Goal: Information Seeking & Learning: Learn about a topic

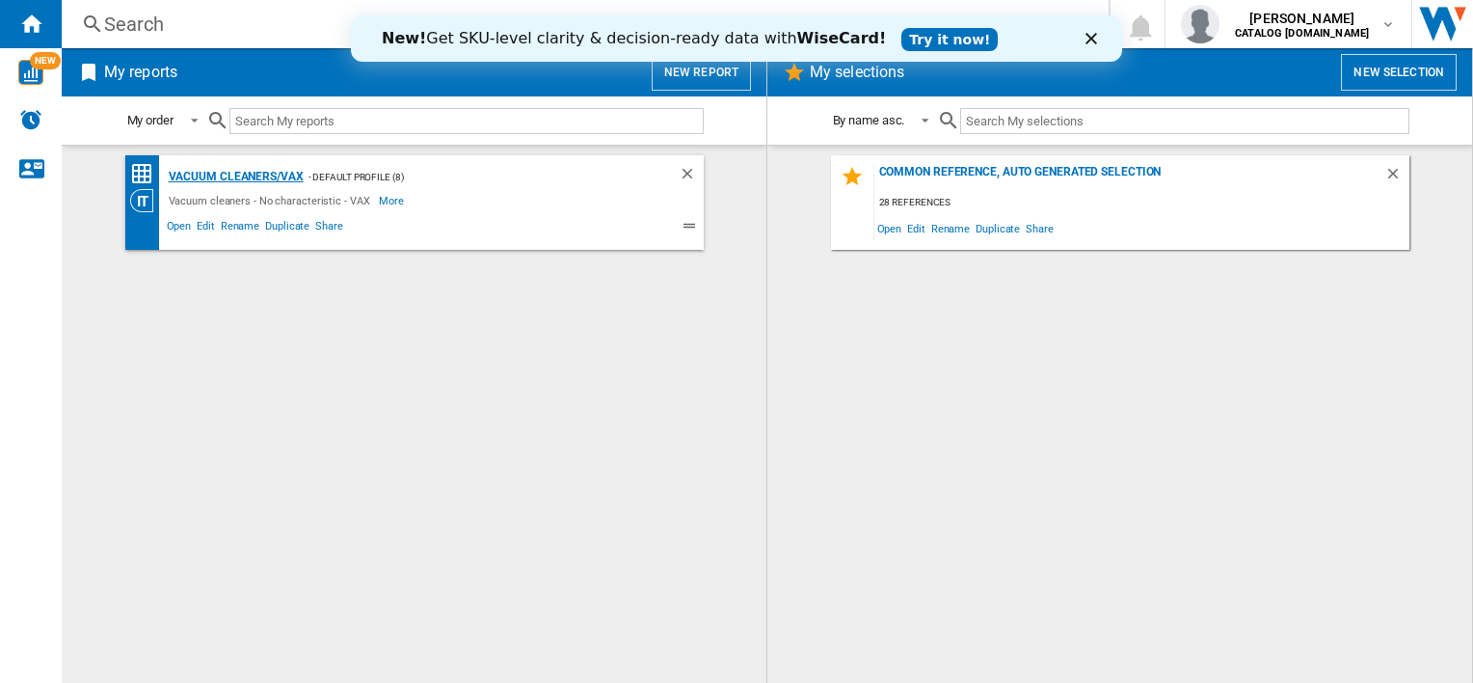
click at [265, 175] on div "Vacuum cleaners/VAX" at bounding box center [234, 177] width 140 height 24
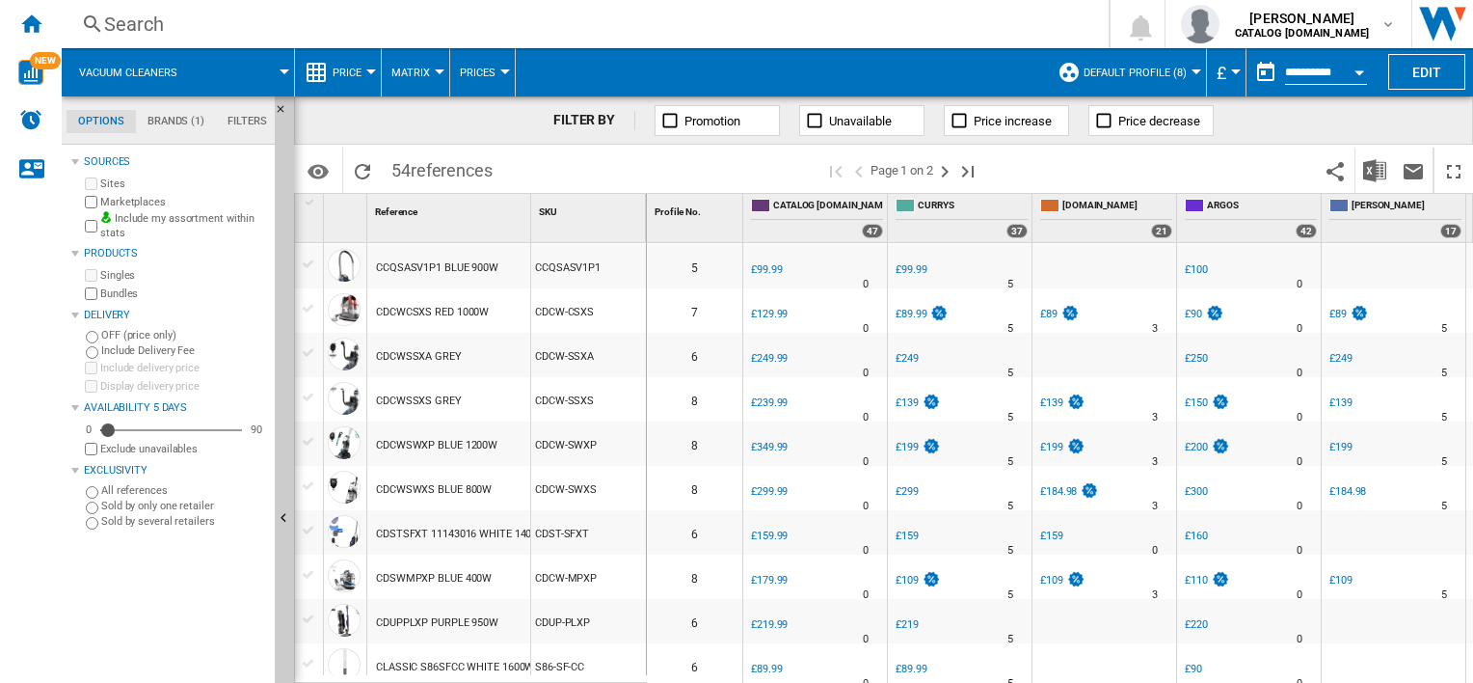
scroll to position [482, 0]
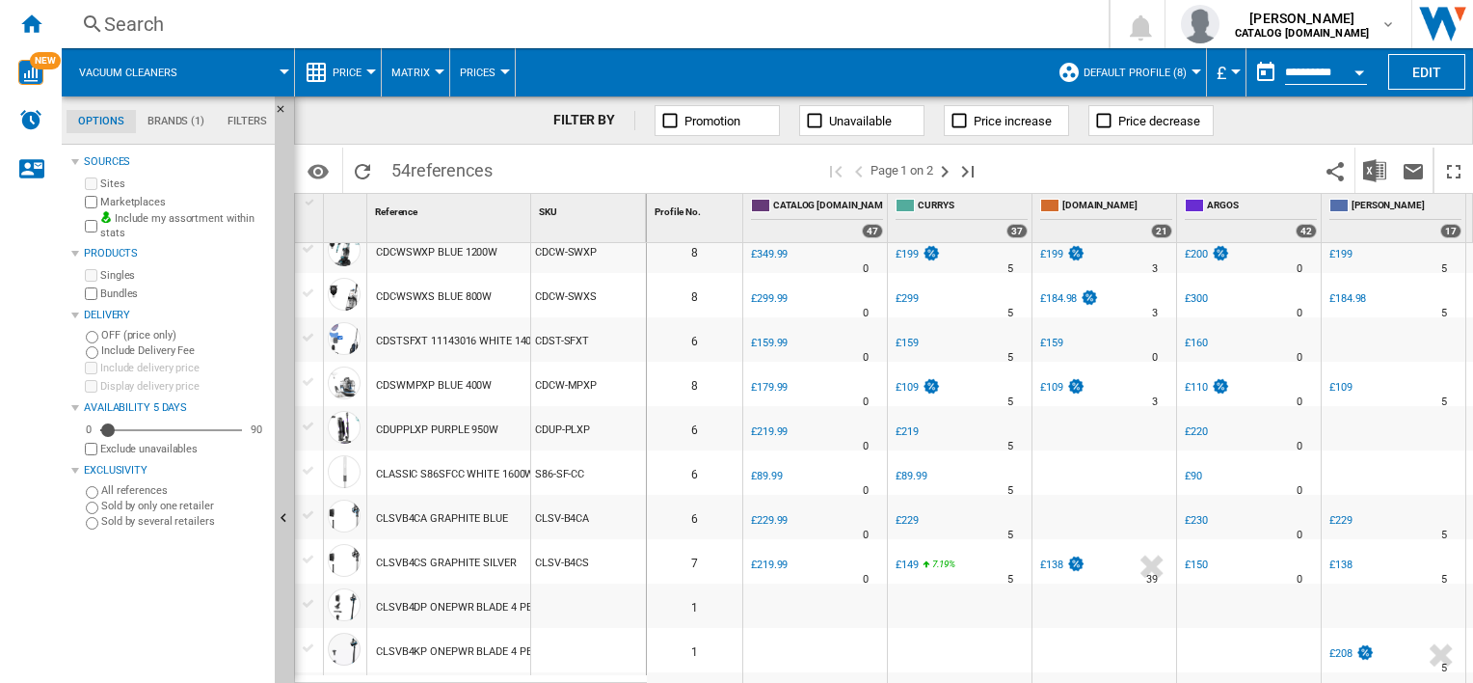
click at [450, 562] on div "CLSVB4CS GRAPHITE SILVER" at bounding box center [446, 563] width 141 height 44
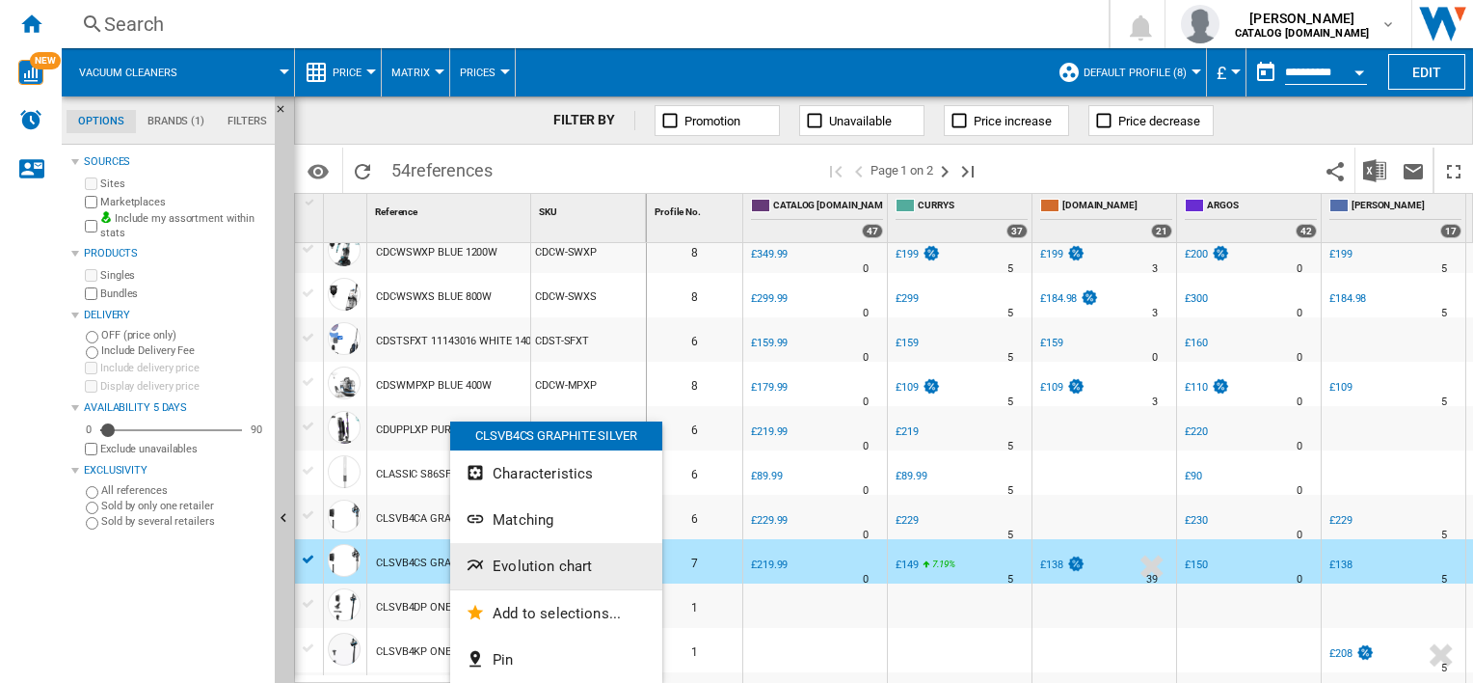
click at [505, 559] on span "Evolution chart" at bounding box center [542, 565] width 99 height 17
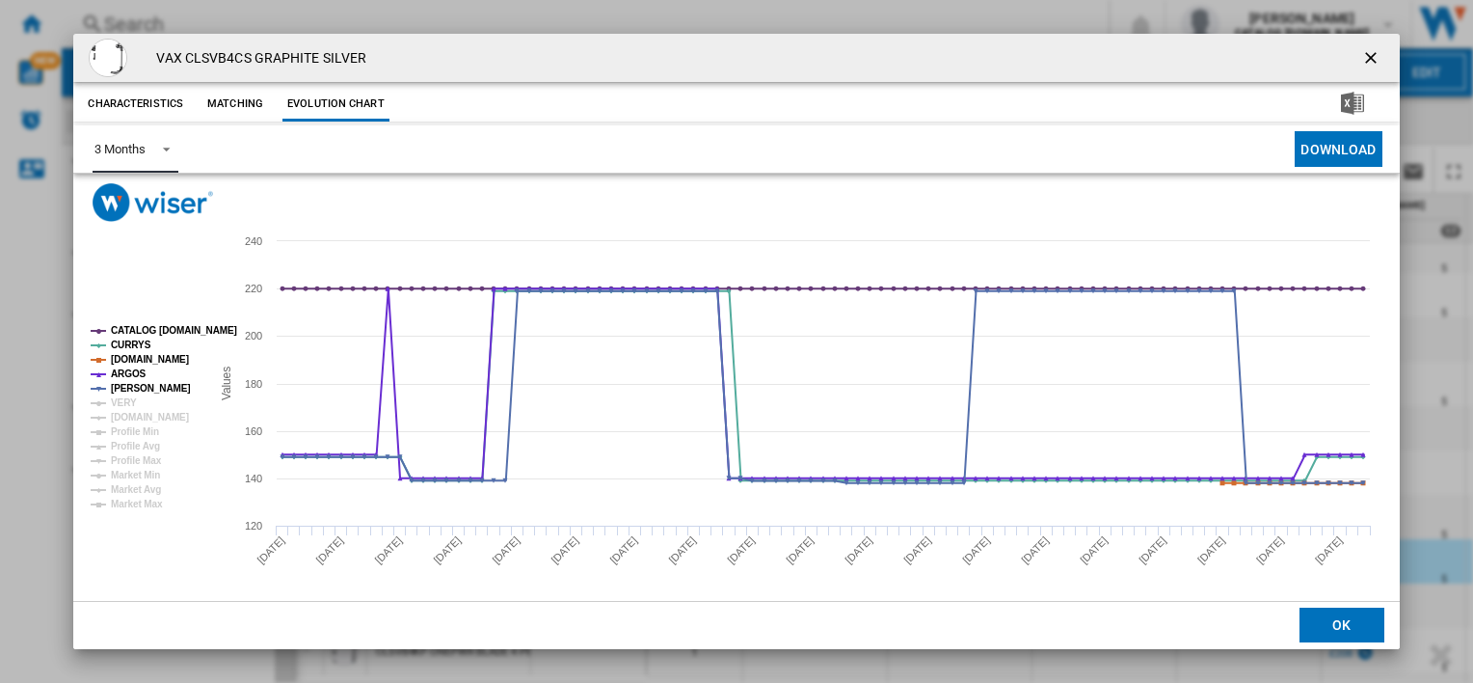
click at [121, 150] on div "3 Months" at bounding box center [119, 149] width 50 height 14
click at [116, 406] on md-backdrop at bounding box center [736, 341] width 1473 height 683
click at [121, 402] on tspan "VERY" at bounding box center [124, 402] width 26 height 11
drag, startPoint x: 131, startPoint y: 414, endPoint x: 139, endPoint y: 430, distance: 18.1
click at [131, 415] on tspan "[DOMAIN_NAME]" at bounding box center [150, 417] width 78 height 11
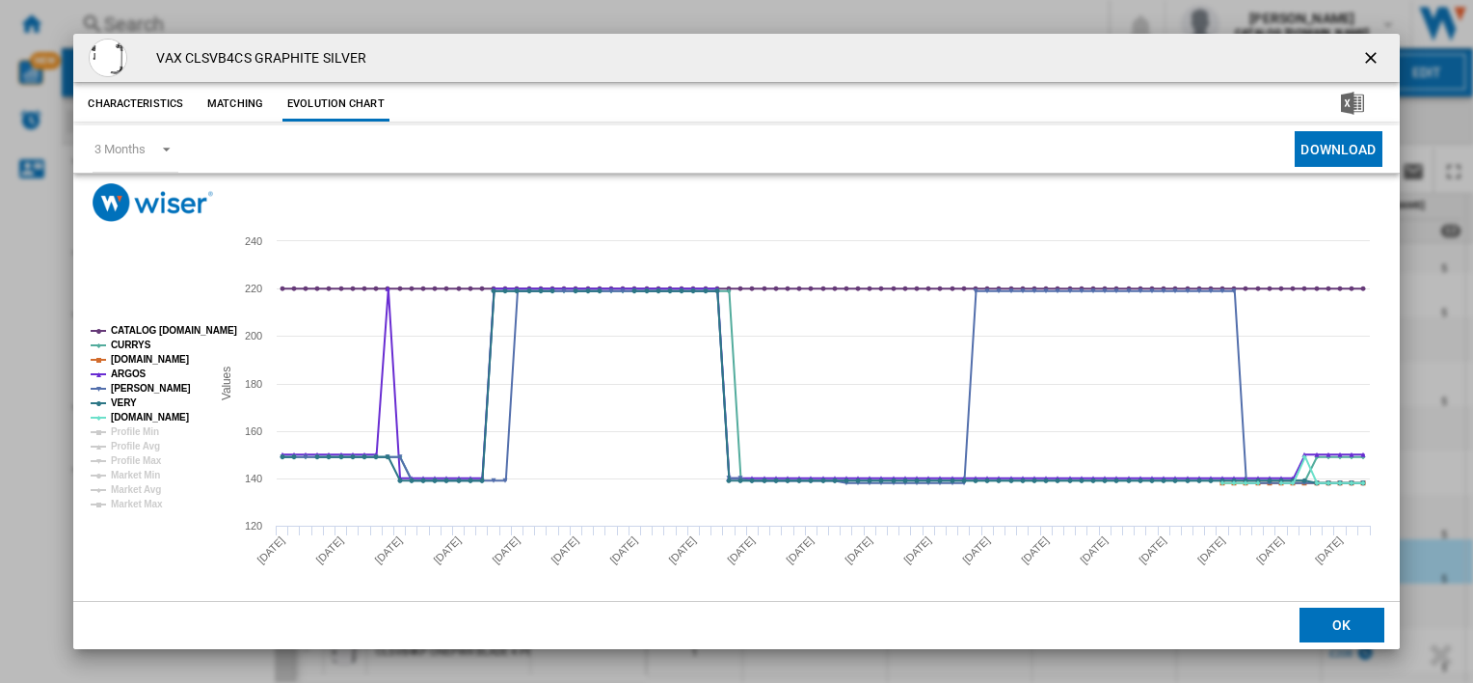
click at [1085, 664] on div "VAX CLSVB4CS GRAPHITE SILVER Characteristics Matching Evolution chart price £21…" at bounding box center [736, 341] width 1473 height 683
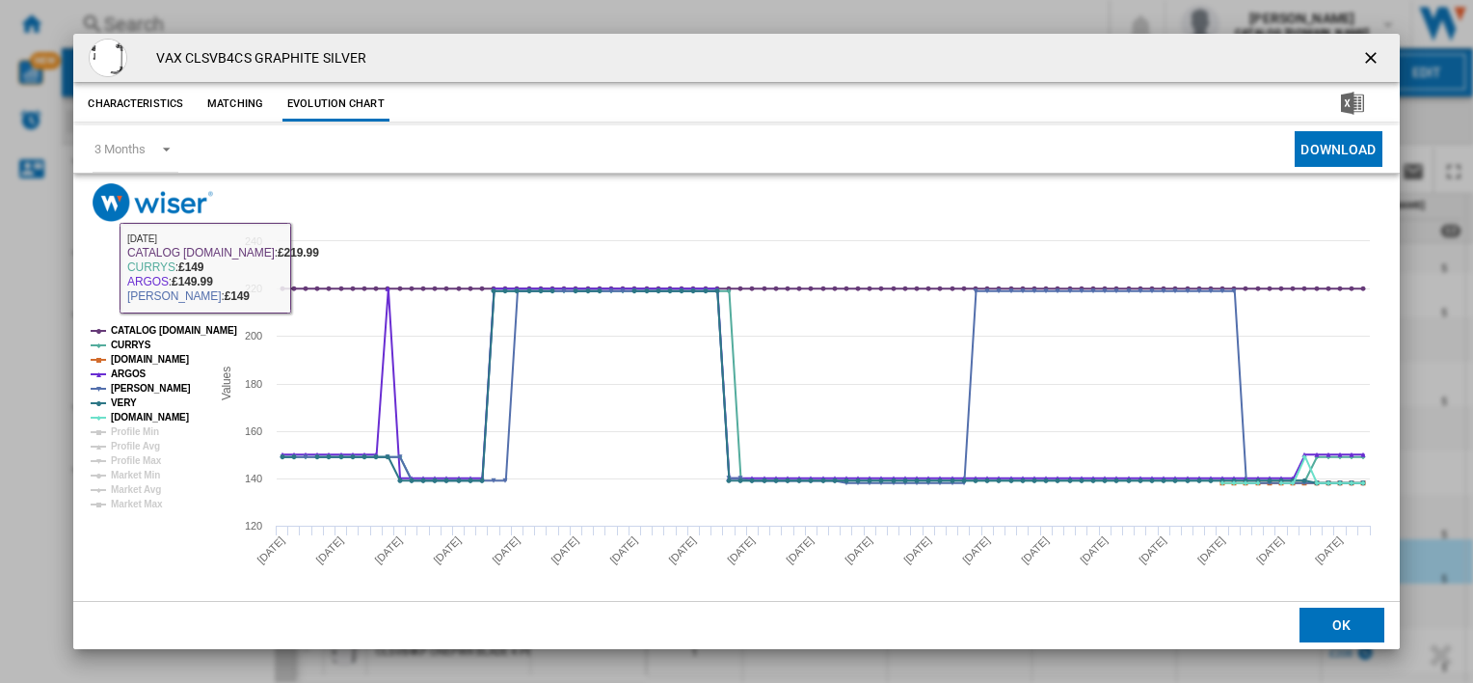
click at [30, 301] on div "VAX CLSVB4CS GRAPHITE SILVER Characteristics Matching Evolution chart price £21…" at bounding box center [736, 341] width 1473 height 683
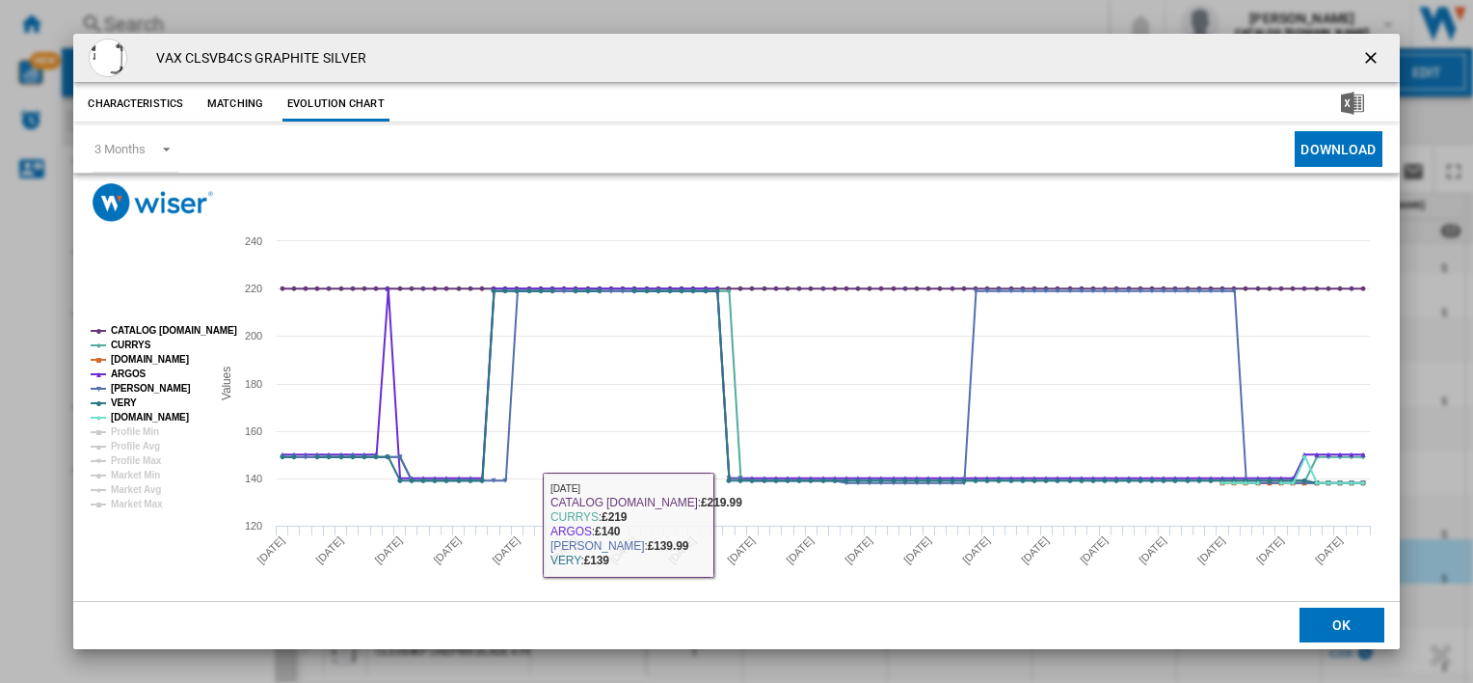
click at [1361, 54] on ng-md-icon "getI18NText('BUTTONS.CLOSE_DIALOG')" at bounding box center [1372, 59] width 23 height 23
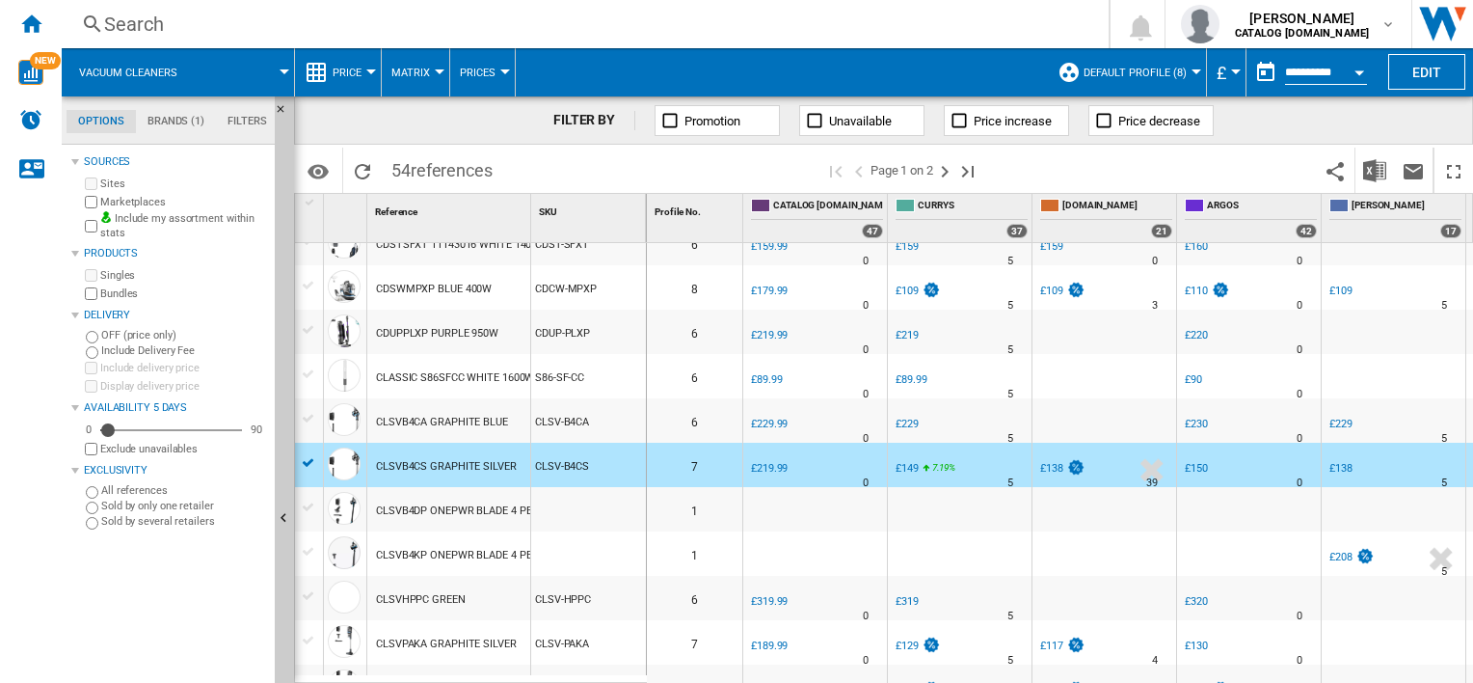
scroll to position [675, 0]
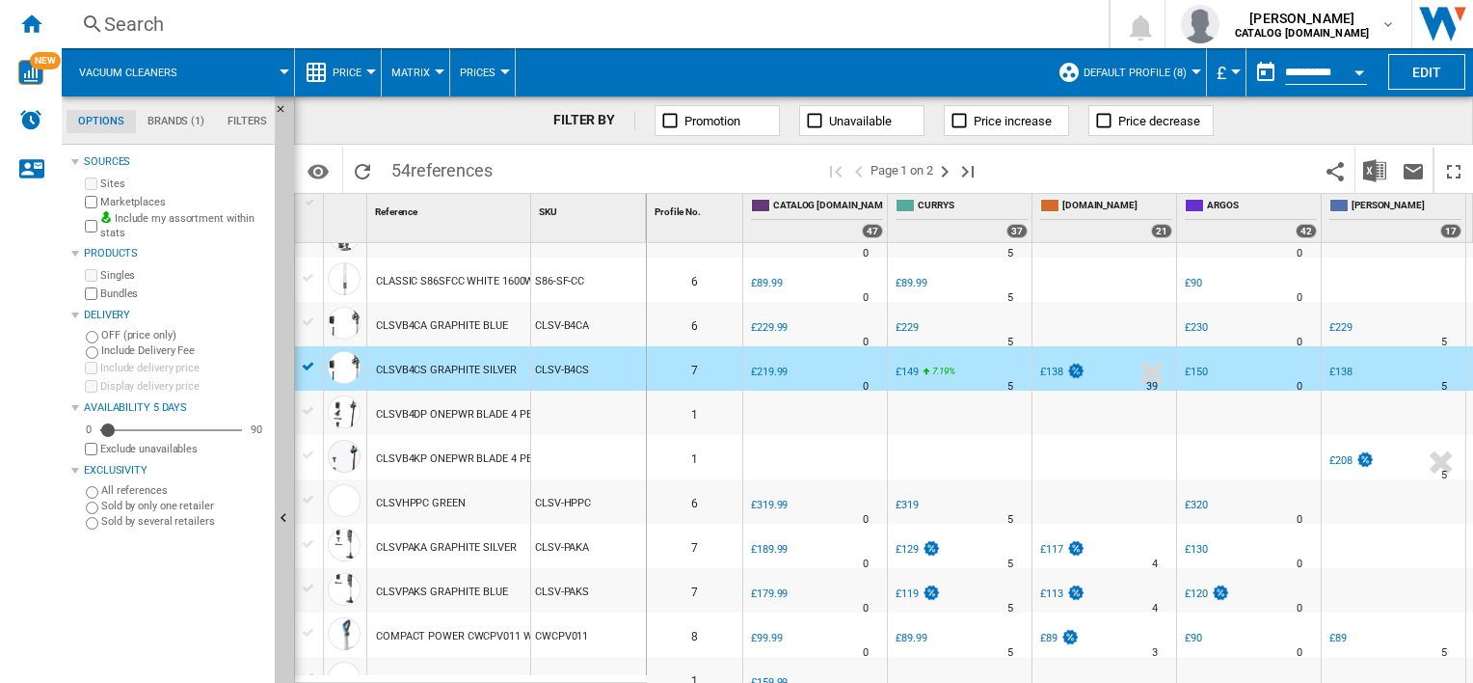
click at [443, 588] on div "CLSVPAKS GRAPHITE BLUE" at bounding box center [442, 592] width 132 height 44
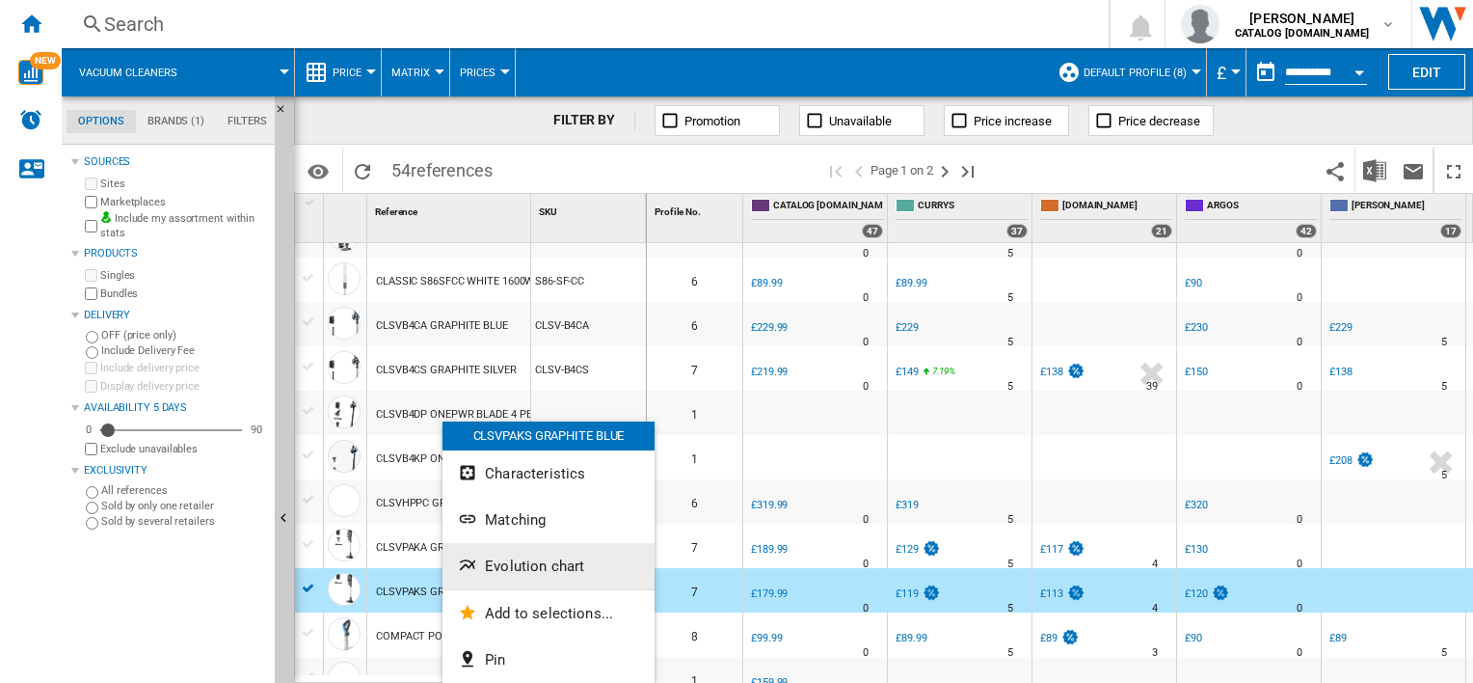
click at [500, 560] on span "Evolution chart" at bounding box center [534, 565] width 99 height 17
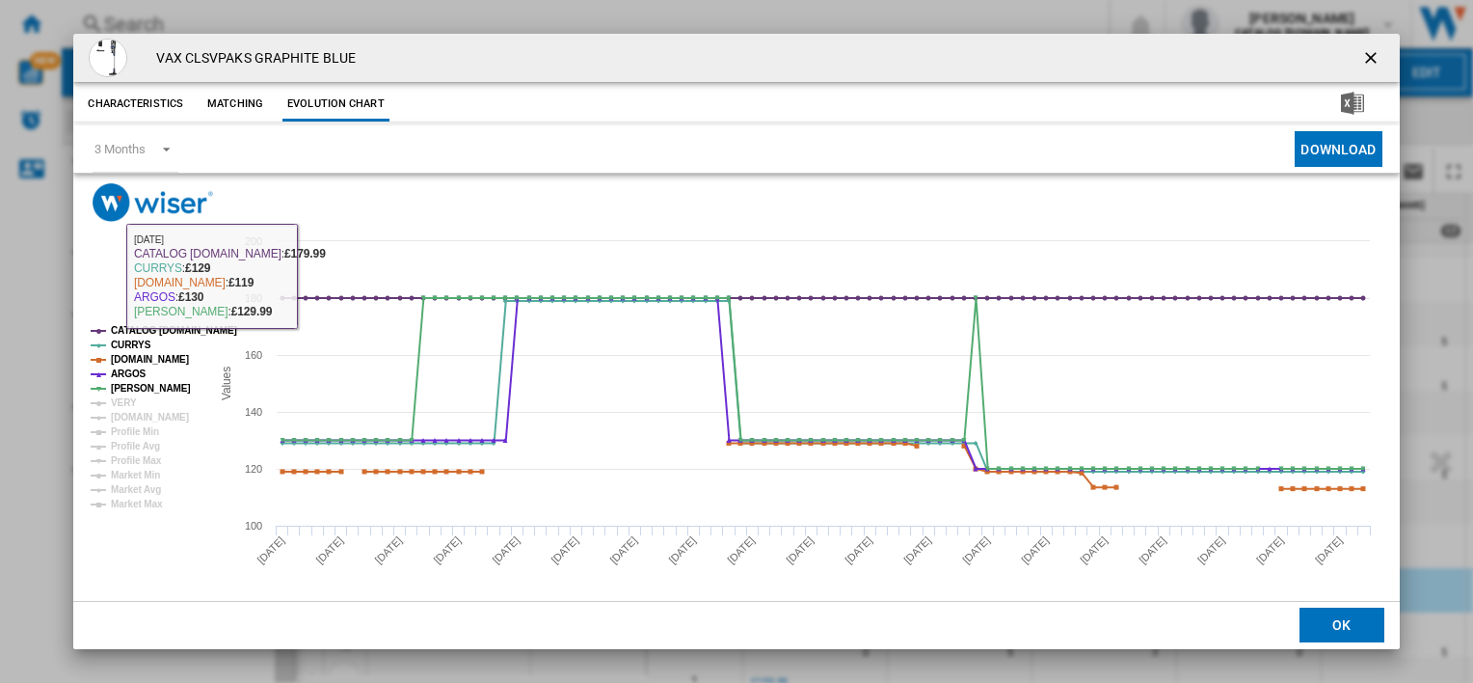
drag, startPoint x: 123, startPoint y: 399, endPoint x: 124, endPoint y: 410, distance: 10.6
click at [123, 403] on tspan "VERY" at bounding box center [124, 402] width 26 height 11
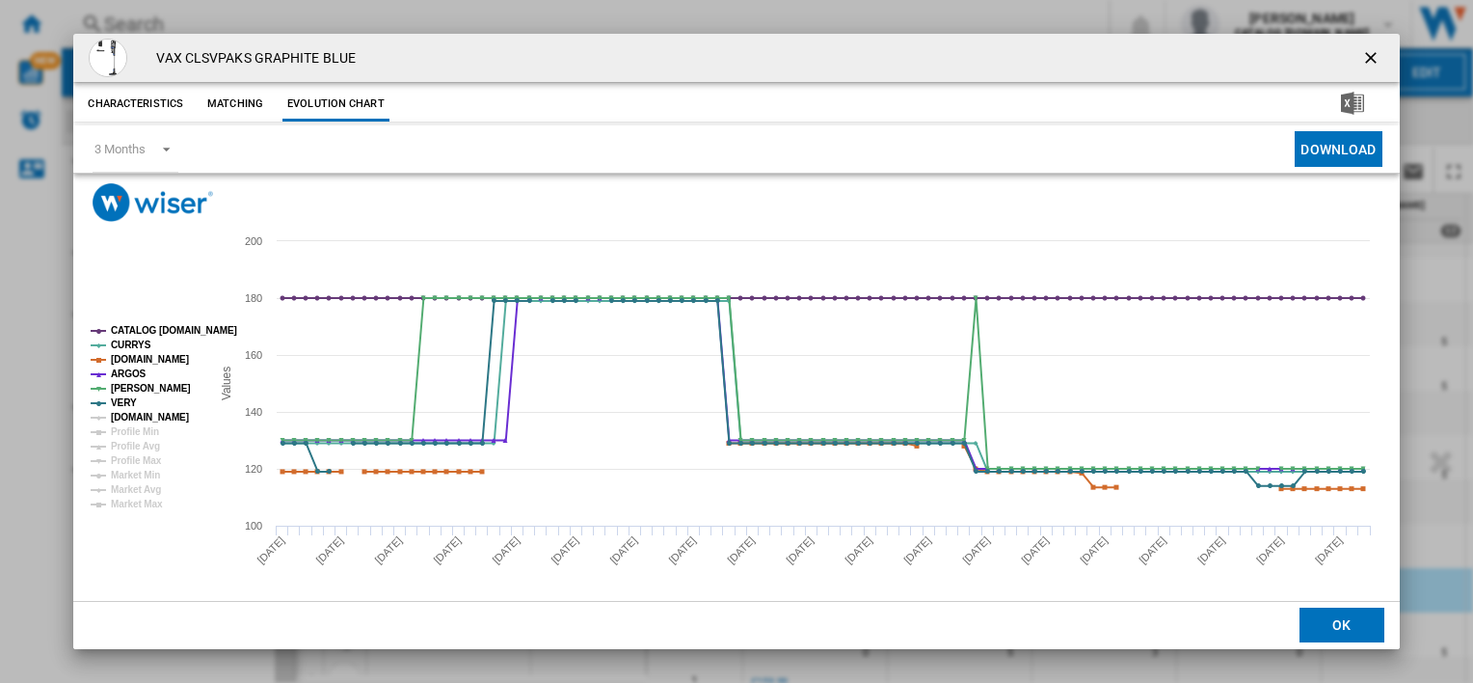
click at [124, 413] on tspan "[DOMAIN_NAME]" at bounding box center [150, 417] width 78 height 11
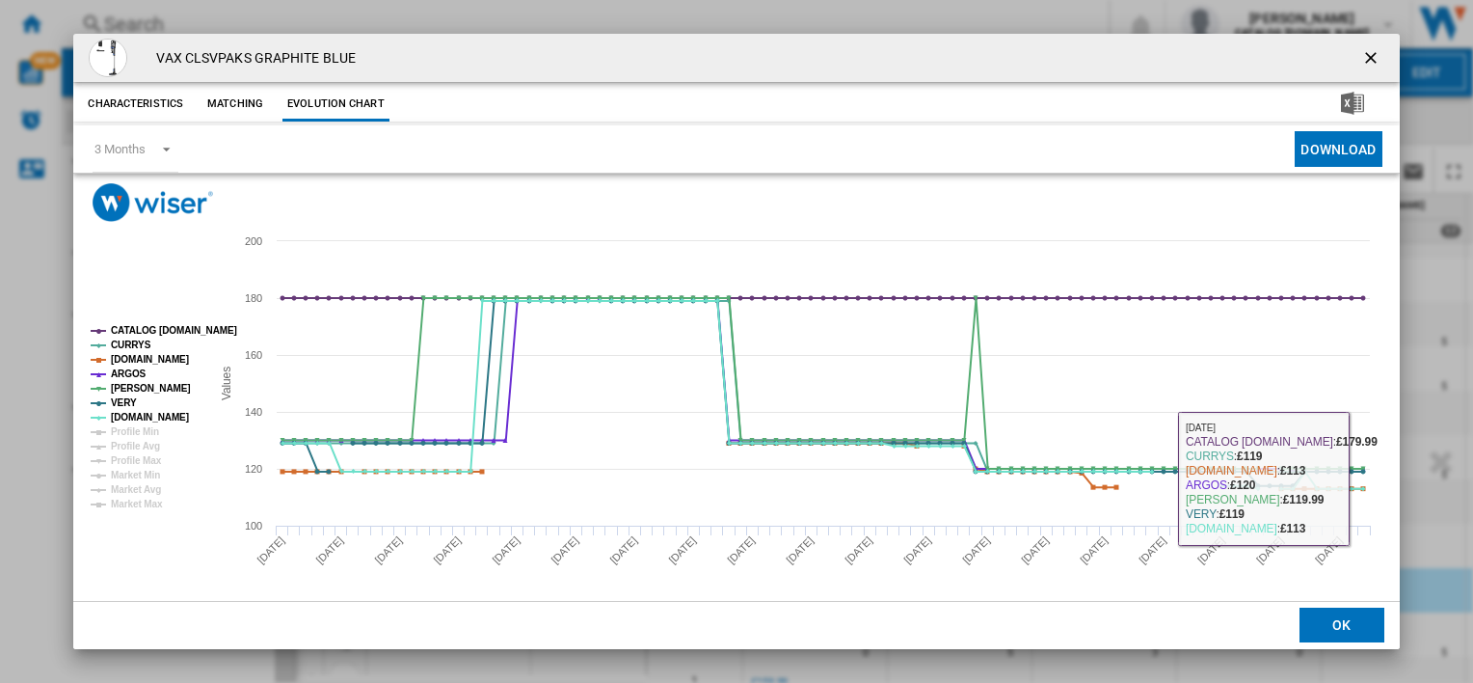
click at [1361, 57] on ng-md-icon "getI18NText('BUTTONS.CLOSE_DIALOG')" at bounding box center [1372, 59] width 23 height 23
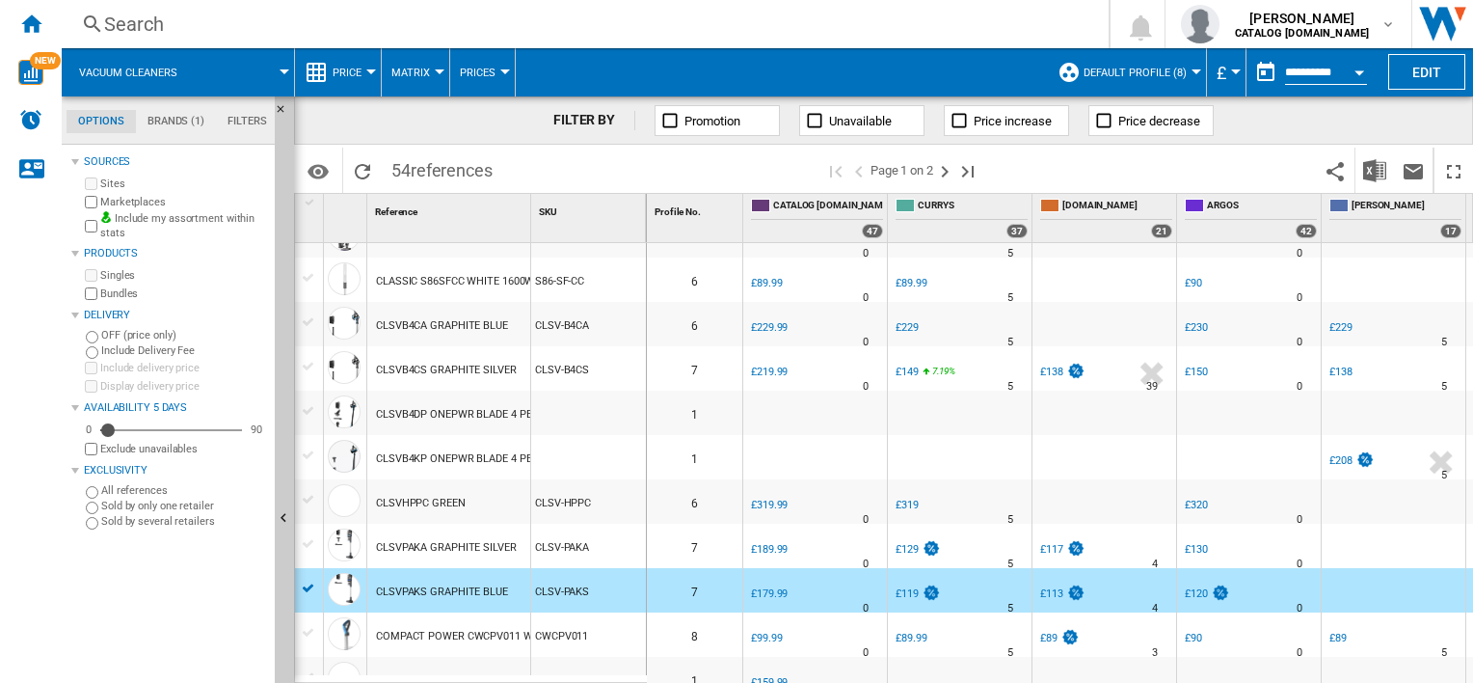
click at [416, 543] on div "CLSVPAKA GRAPHITE SILVER" at bounding box center [446, 547] width 141 height 44
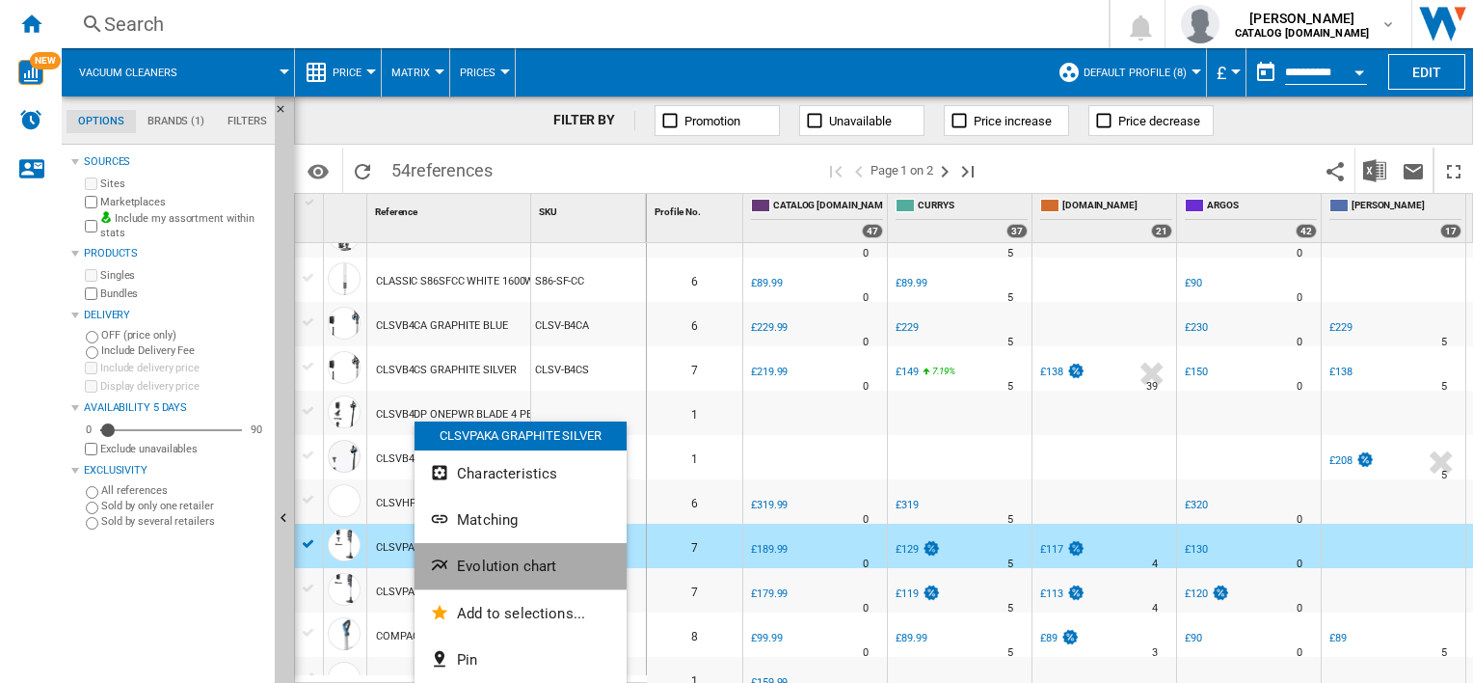
click at [483, 559] on span "Evolution chart" at bounding box center [506, 565] width 99 height 17
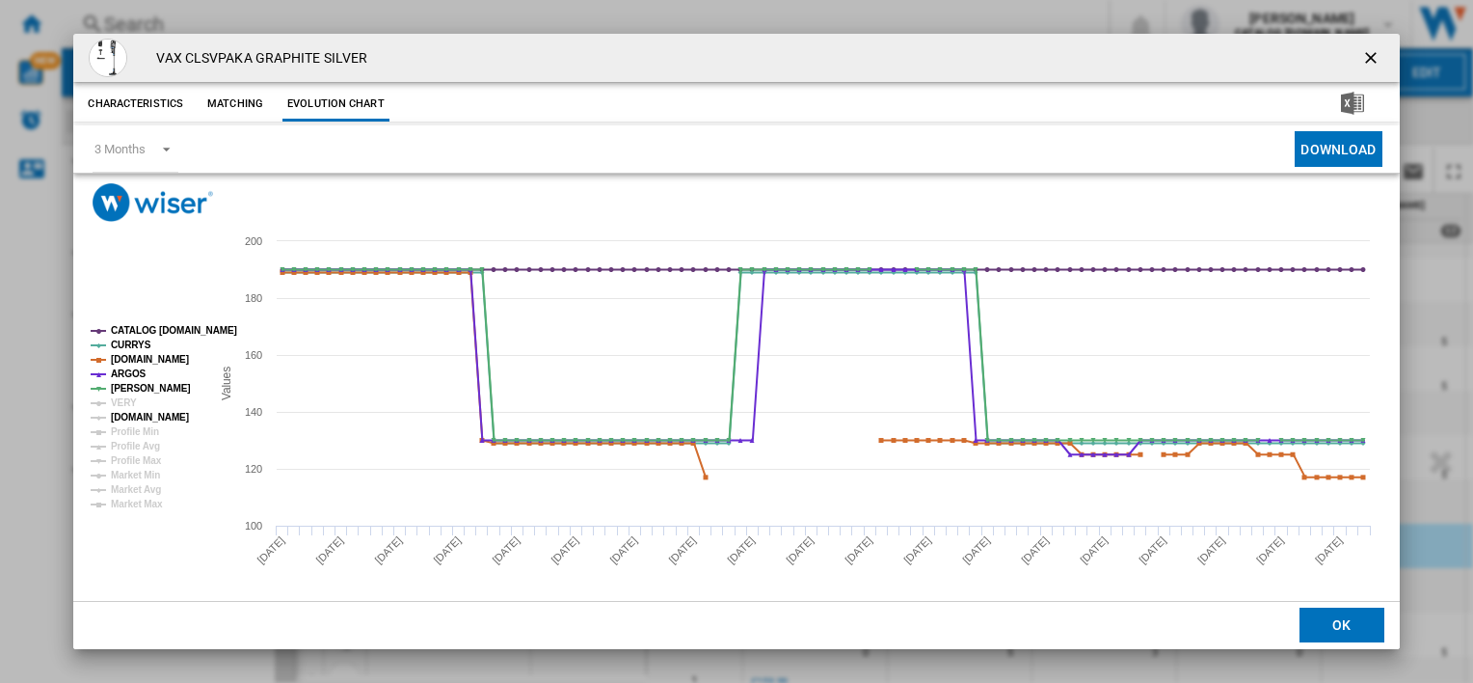
click at [120, 408] on tspan "VERY" at bounding box center [124, 402] width 26 height 11
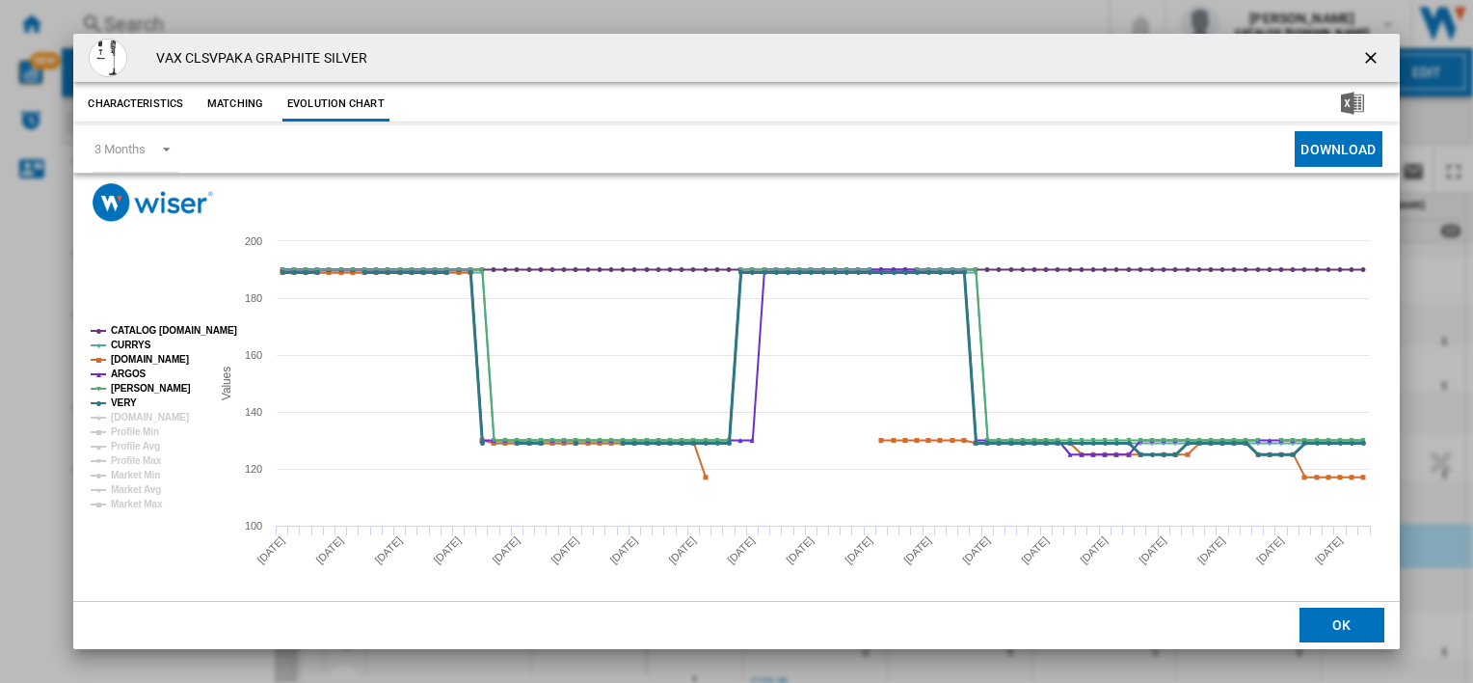
click at [116, 404] on tspan "VERY" at bounding box center [124, 402] width 26 height 11
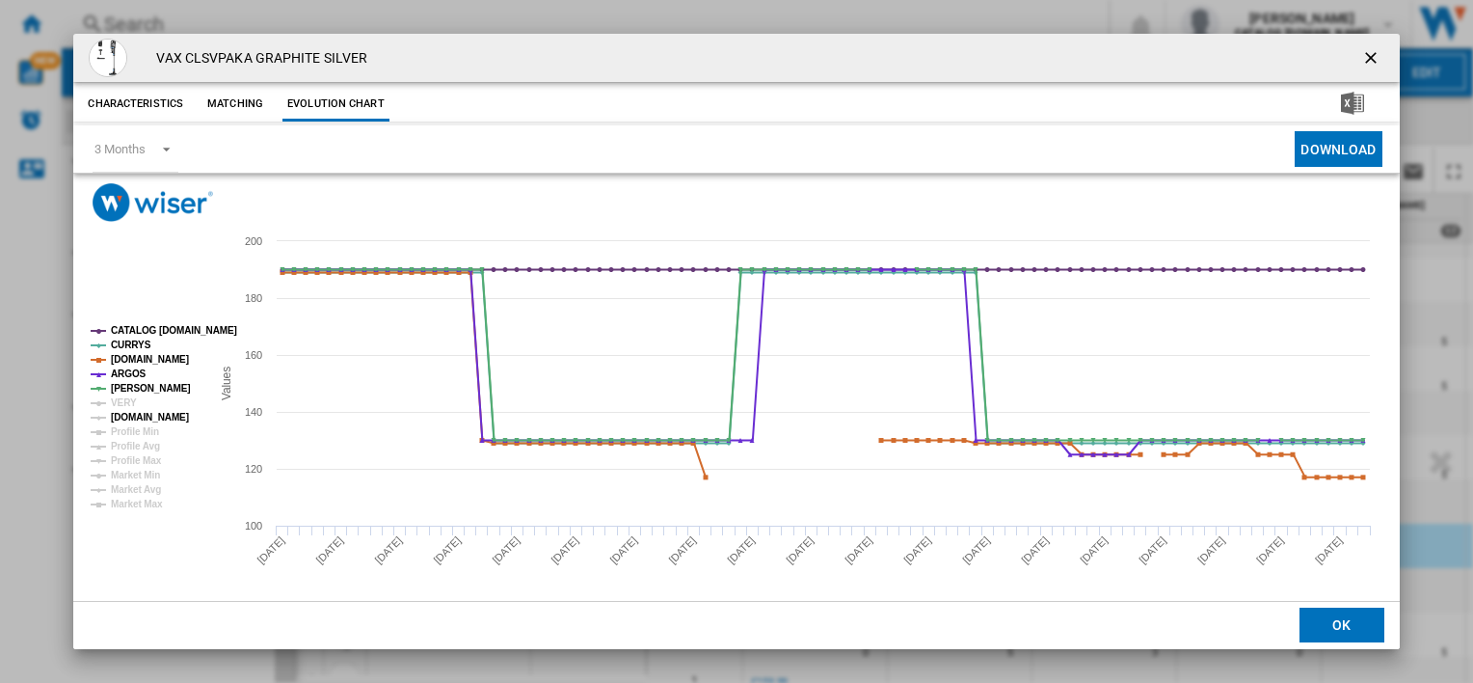
click at [114, 415] on tspan "[DOMAIN_NAME]" at bounding box center [150, 417] width 78 height 11
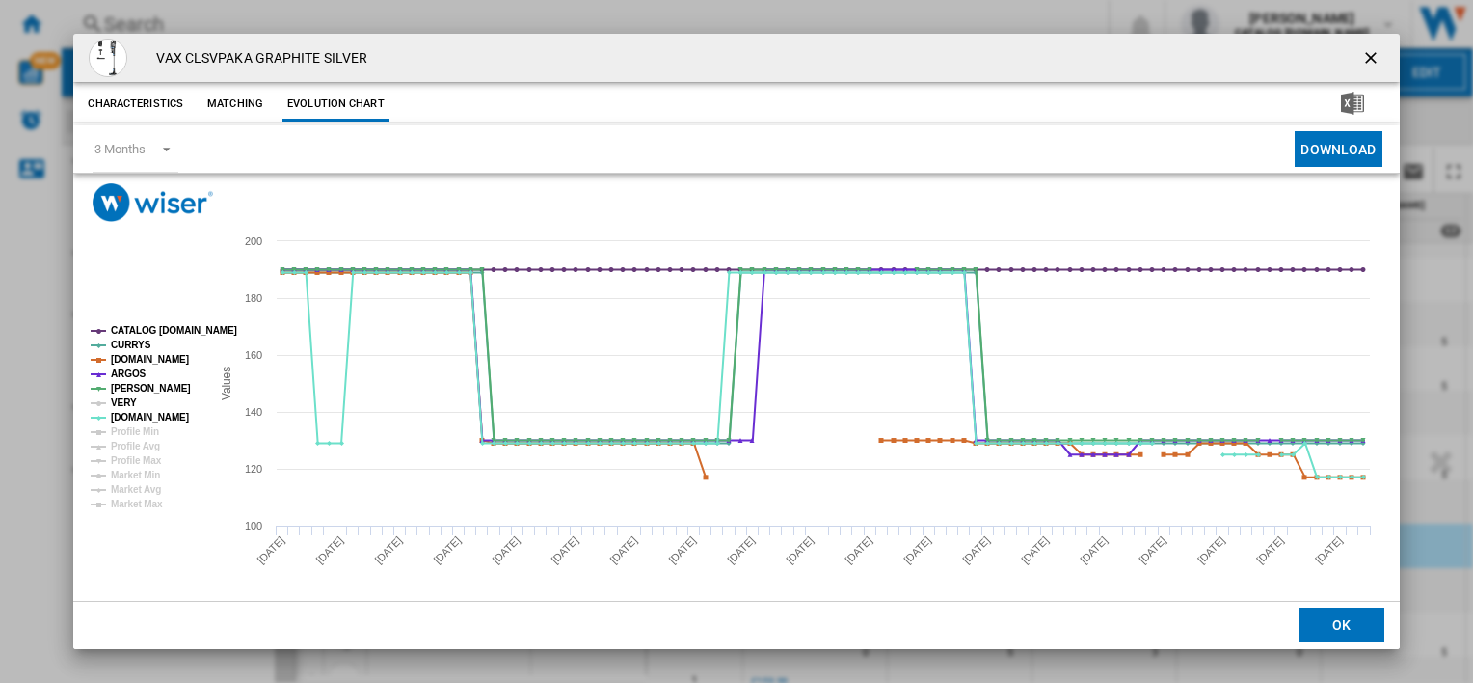
click at [114, 401] on tspan "VERY" at bounding box center [124, 402] width 26 height 11
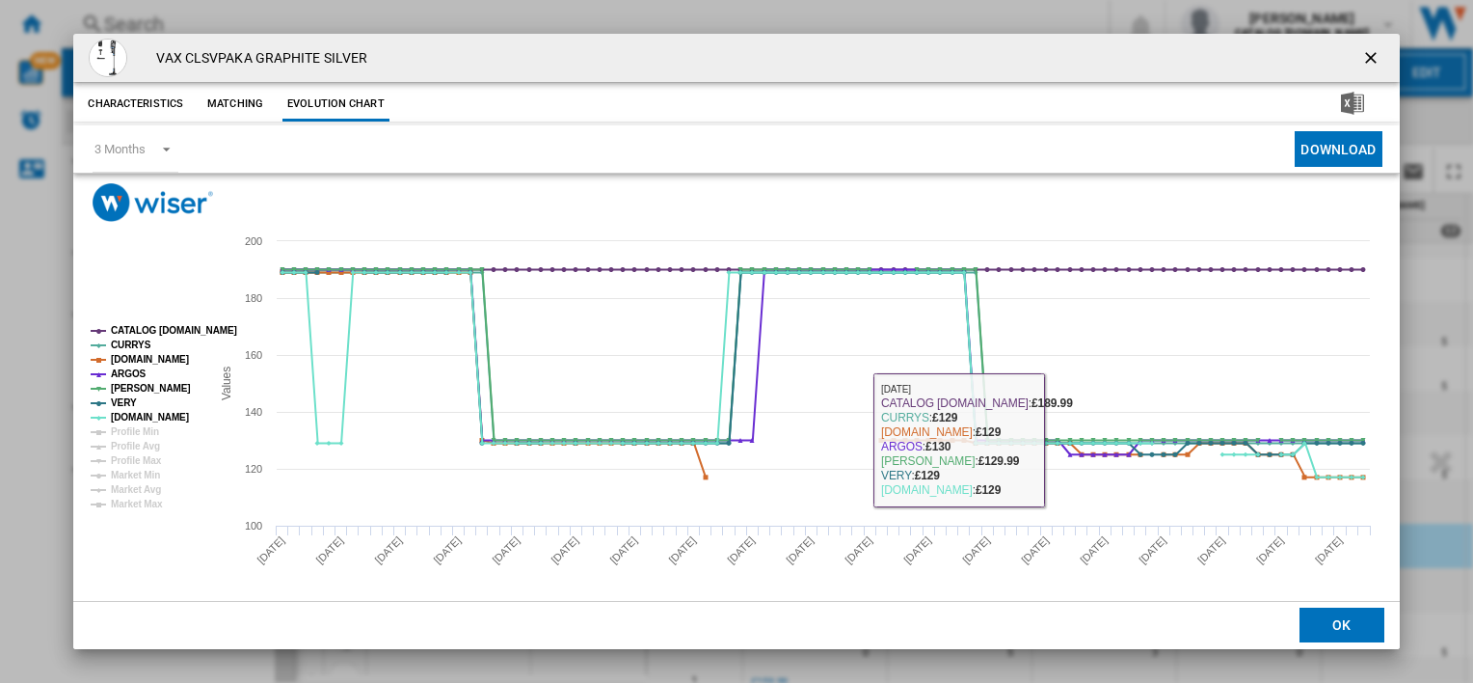
click at [1362, 50] on ng-md-icon "getI18NText('BUTTONS.CLOSE_DIALOG')" at bounding box center [1372, 59] width 23 height 23
